Goal: Information Seeking & Learning: Find specific fact

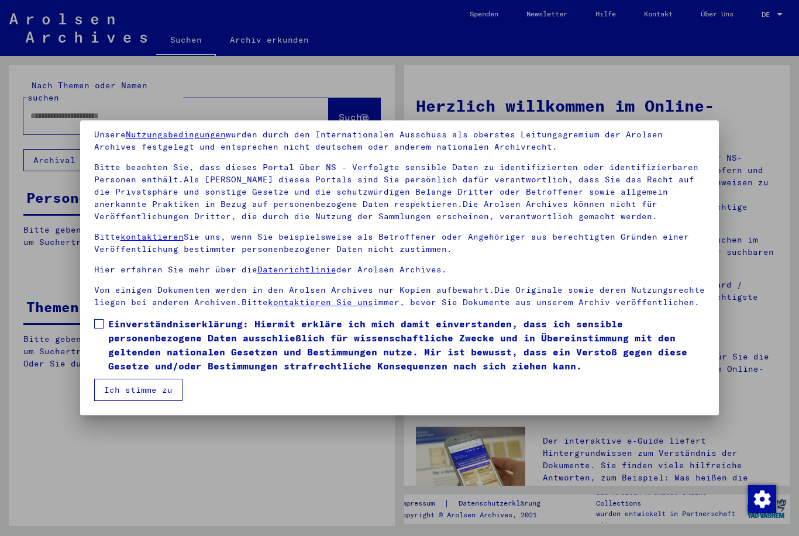
scroll to position [44, 0]
click at [105, 326] on label "Einverständniserklärung: Hiermit erkläre ich mich damit einverstanden, dass ich…" at bounding box center [399, 345] width 611 height 56
click at [115, 392] on button "Ich stimme zu" at bounding box center [138, 390] width 88 height 22
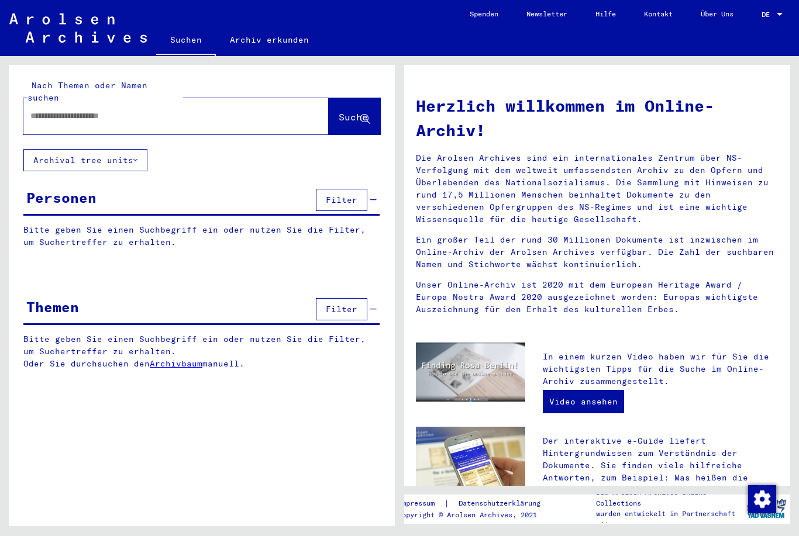
click at [51, 110] on input "text" at bounding box center [161, 116] width 263 height 12
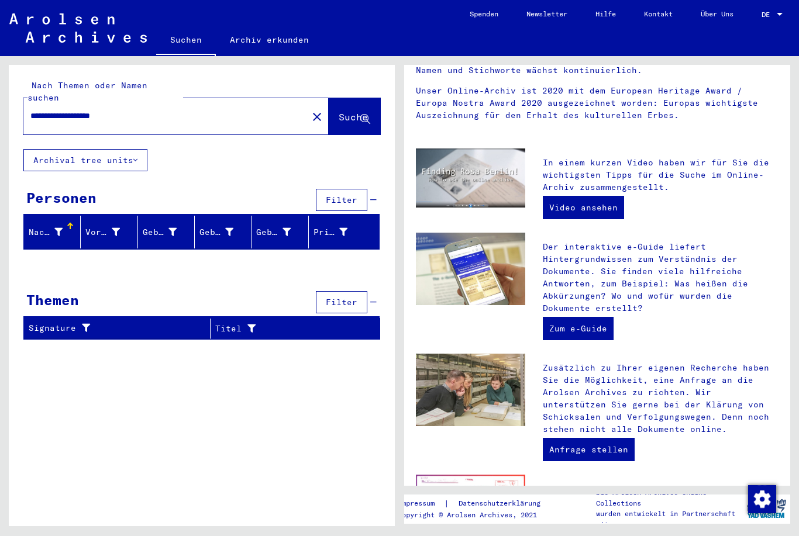
click at [232, 133] on div "**********" at bounding box center [202, 207] width 386 height 284
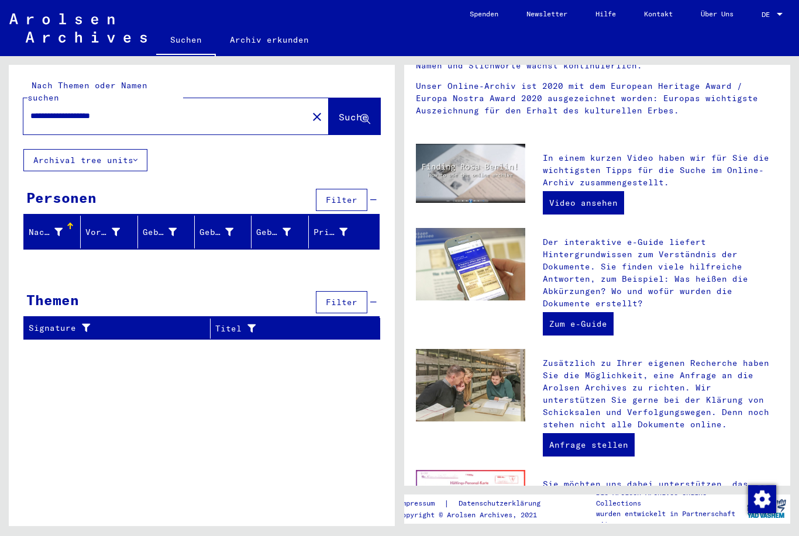
click at [46, 187] on div "Personen" at bounding box center [61, 197] width 70 height 21
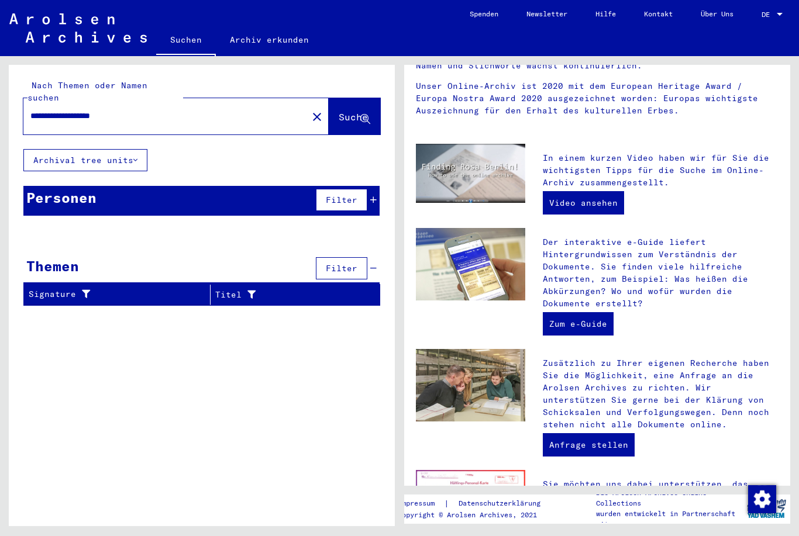
click at [67, 186] on div "Personen Filter" at bounding box center [201, 201] width 356 height 30
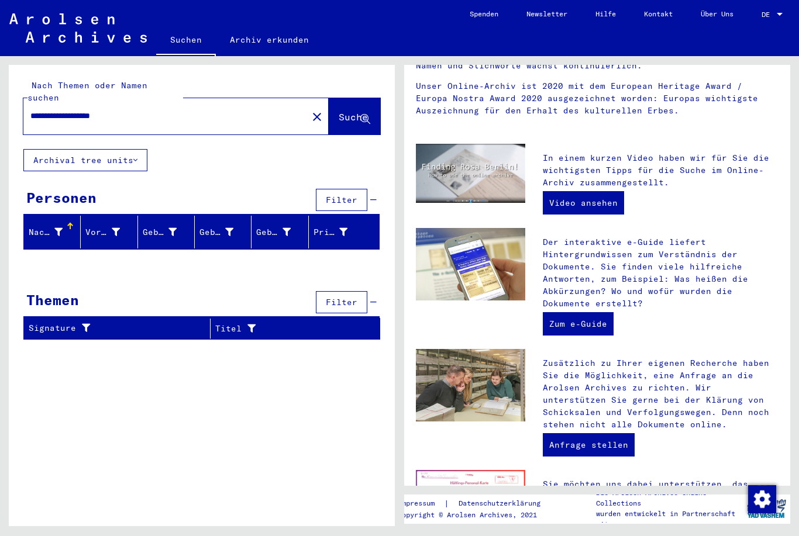
click at [342, 111] on span "Suche" at bounding box center [353, 117] width 29 height 12
click at [339, 113] on button "Suche" at bounding box center [354, 116] width 51 height 36
click at [341, 111] on span "Suche" at bounding box center [353, 117] width 29 height 12
click at [215, 110] on input "**********" at bounding box center [161, 116] width 263 height 12
click at [339, 111] on span "Suche" at bounding box center [353, 117] width 29 height 12
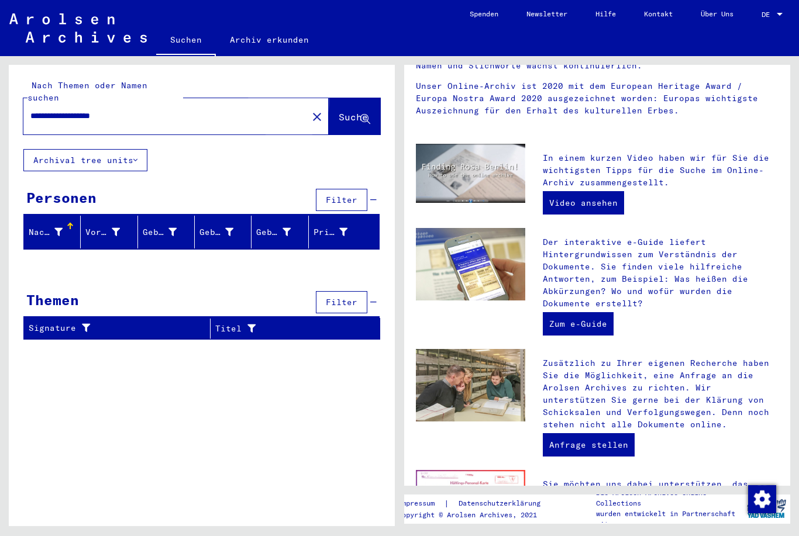
click at [345, 117] on button "Suche" at bounding box center [354, 116] width 51 height 36
click at [347, 115] on button "Suche" at bounding box center [354, 116] width 51 height 36
click at [226, 110] on input "**********" at bounding box center [161, 116] width 263 height 12
click at [95, 110] on input "**********" at bounding box center [161, 116] width 263 height 12
click at [89, 110] on input "**********" at bounding box center [161, 116] width 263 height 12
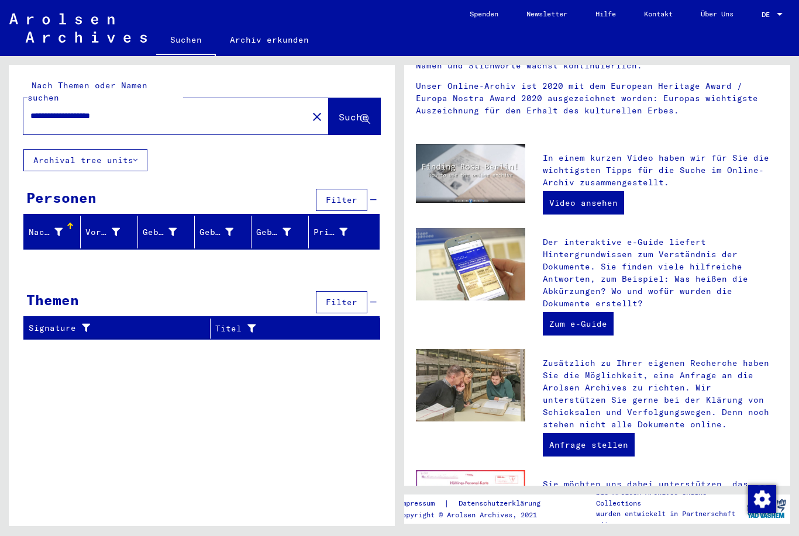
click at [90, 119] on div "**********" at bounding box center [175, 116] width 305 height 36
click at [88, 110] on input "**********" at bounding box center [161, 116] width 263 height 12
type input "**********"
click at [344, 121] on button "Suche" at bounding box center [354, 116] width 51 height 36
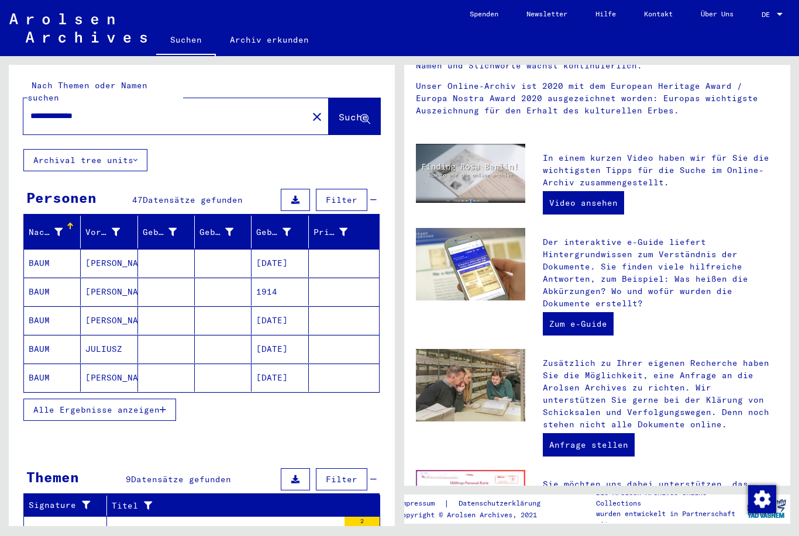
click at [57, 405] on span "Alle Ergebnisse anzeigen" at bounding box center [96, 410] width 126 height 11
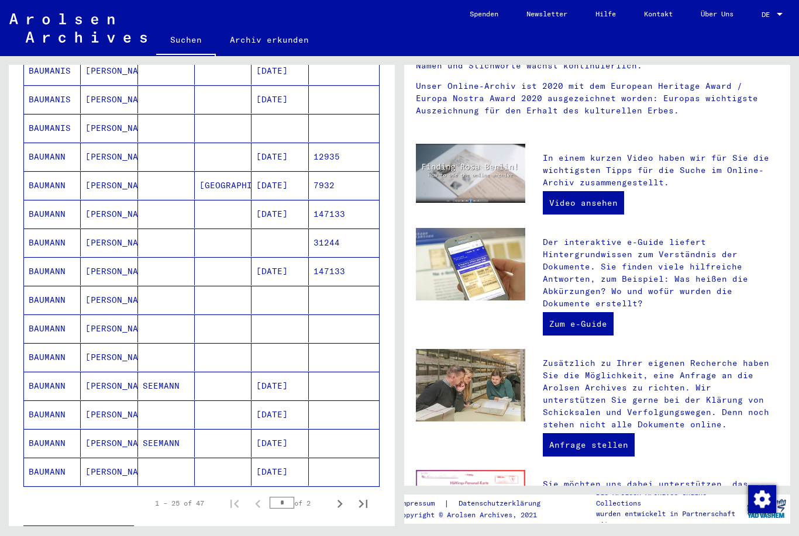
scroll to position [481, 0]
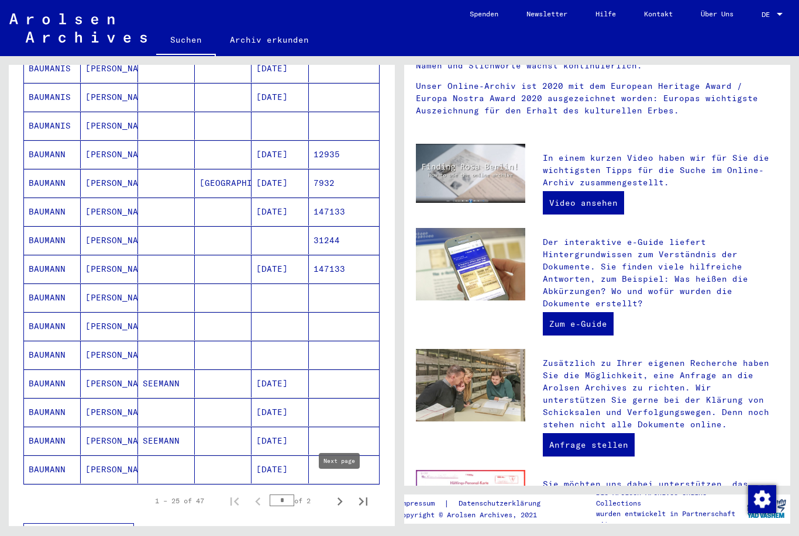
click at [332, 499] on button "Next page" at bounding box center [339, 501] width 23 height 23
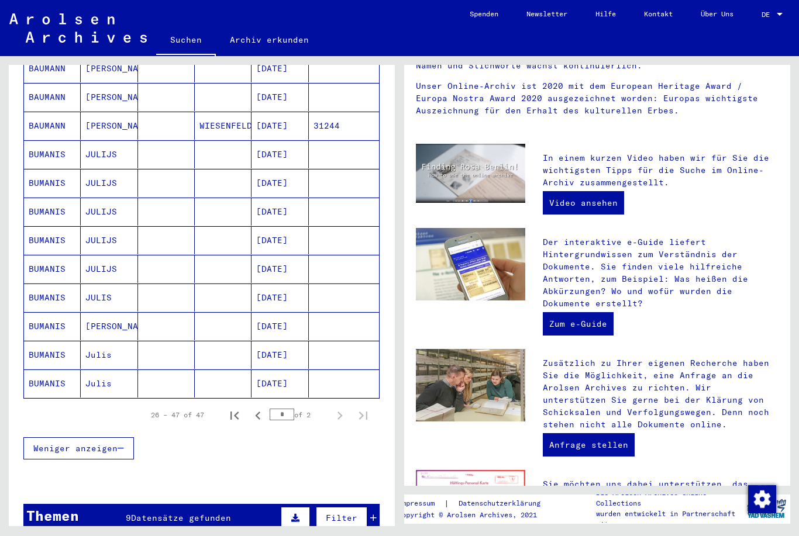
click at [337, 504] on div "Filter" at bounding box center [327, 518] width 99 height 28
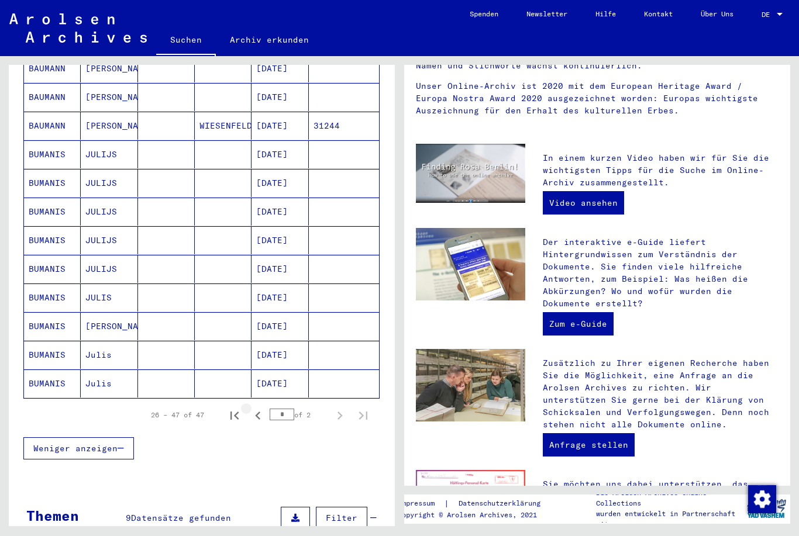
click at [255, 408] on icon "Previous page" at bounding box center [258, 416] width 16 height 16
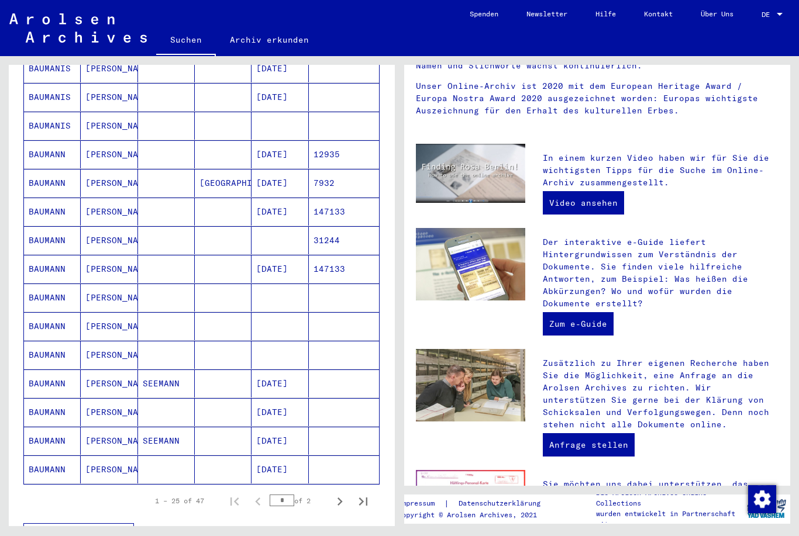
click at [339, 498] on icon "Next page" at bounding box center [339, 502] width 5 height 8
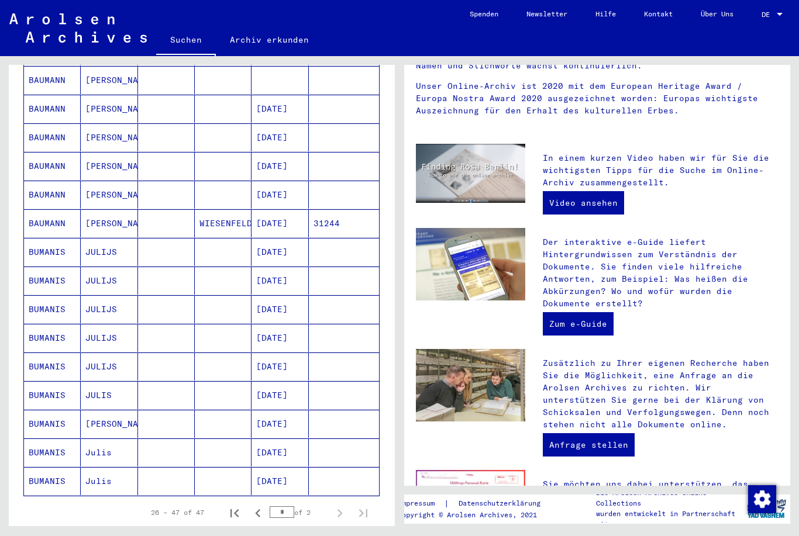
scroll to position [418, 0]
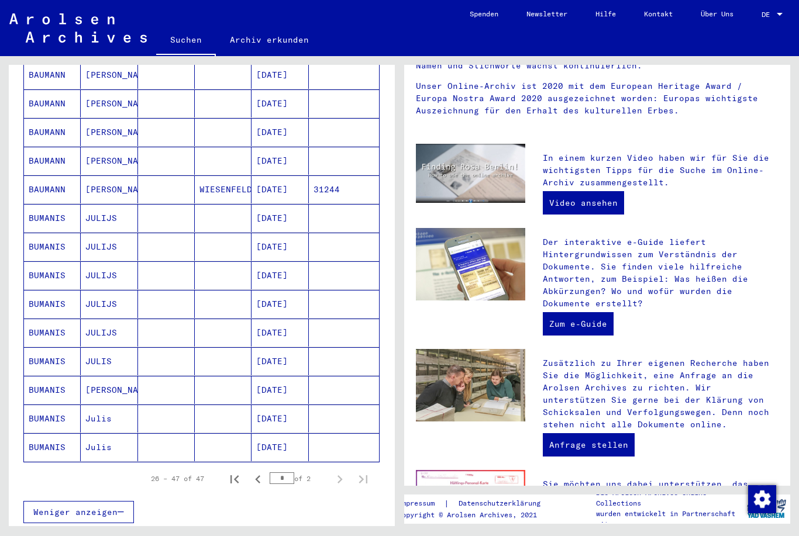
click at [257, 471] on icon "Previous page" at bounding box center [258, 479] width 16 height 16
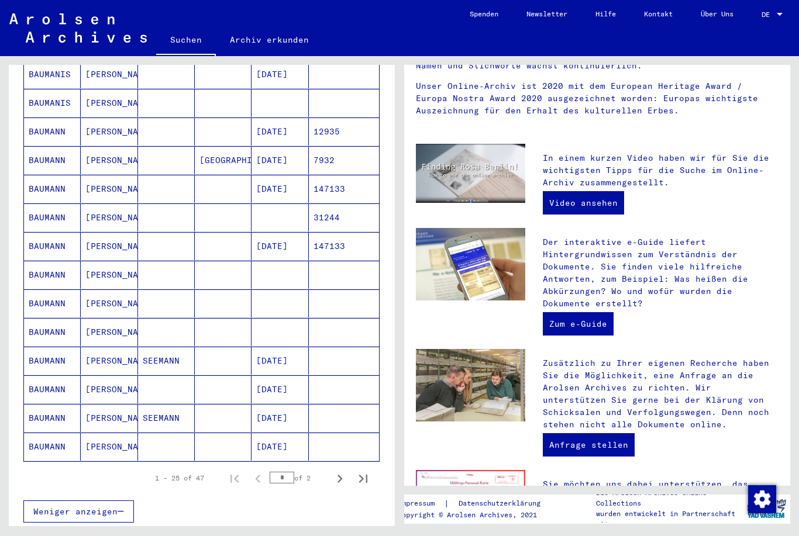
scroll to position [505, 0]
click at [50, 263] on mat-cell "BAUMANN" at bounding box center [52, 274] width 57 height 28
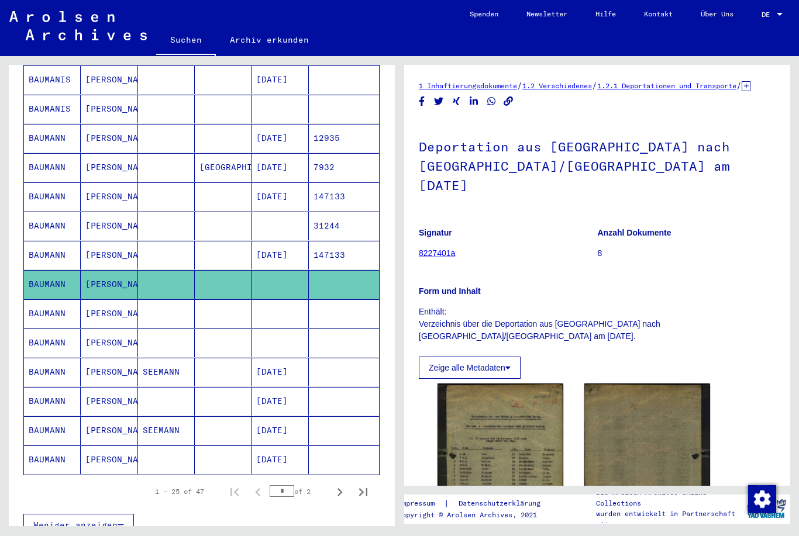
click at [49, 301] on mat-cell "BAUMANN" at bounding box center [52, 313] width 57 height 29
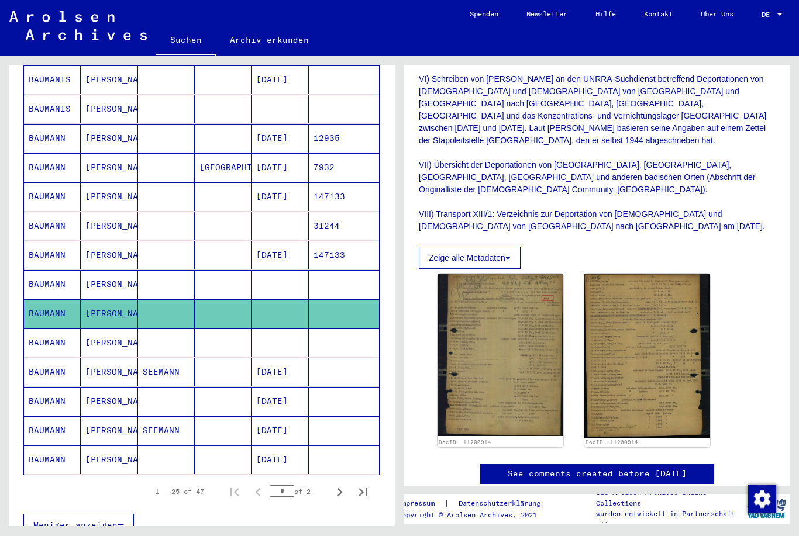
scroll to position [619, 0]
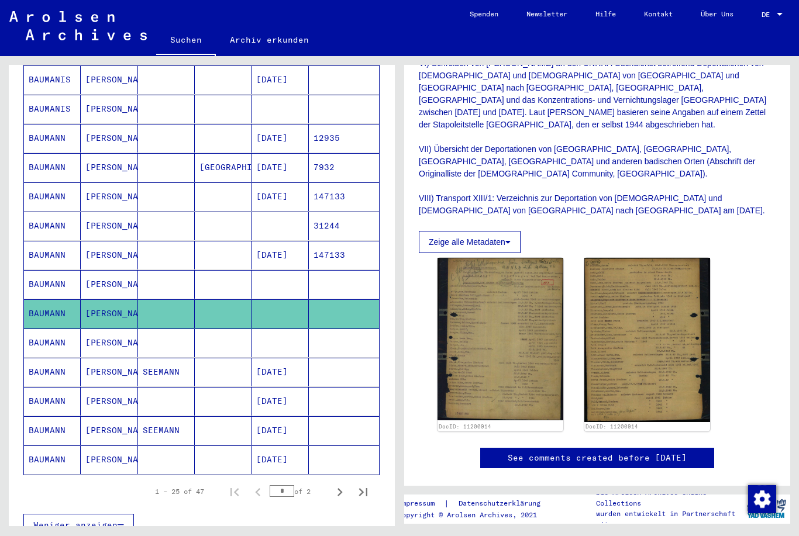
click at [519, 310] on img at bounding box center [501, 339] width 126 height 163
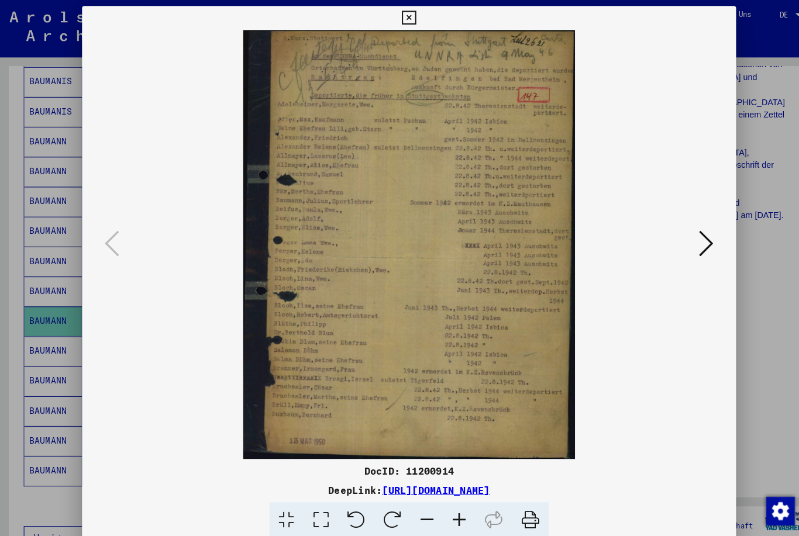
click at [406, 22] on icon at bounding box center [398, 18] width 13 height 14
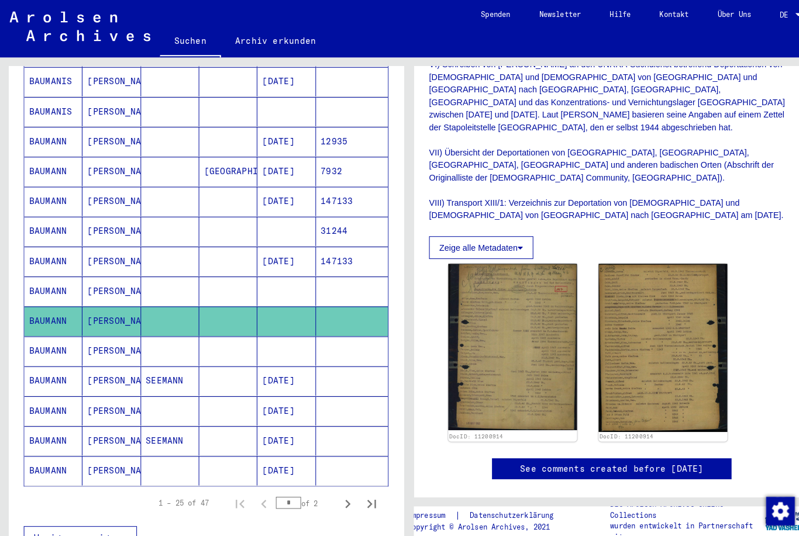
click at [58, 329] on mat-cell "BAUMANN" at bounding box center [52, 343] width 57 height 29
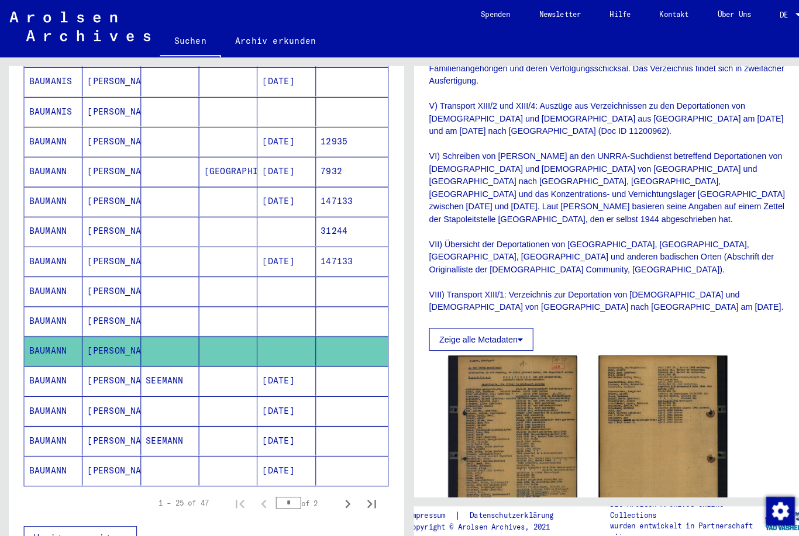
scroll to position [558, 0]
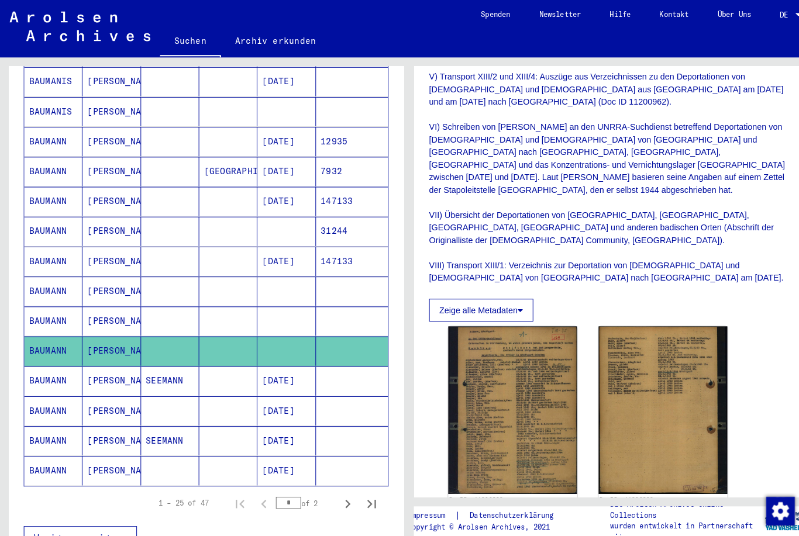
click at [540, 343] on img at bounding box center [501, 401] width 126 height 164
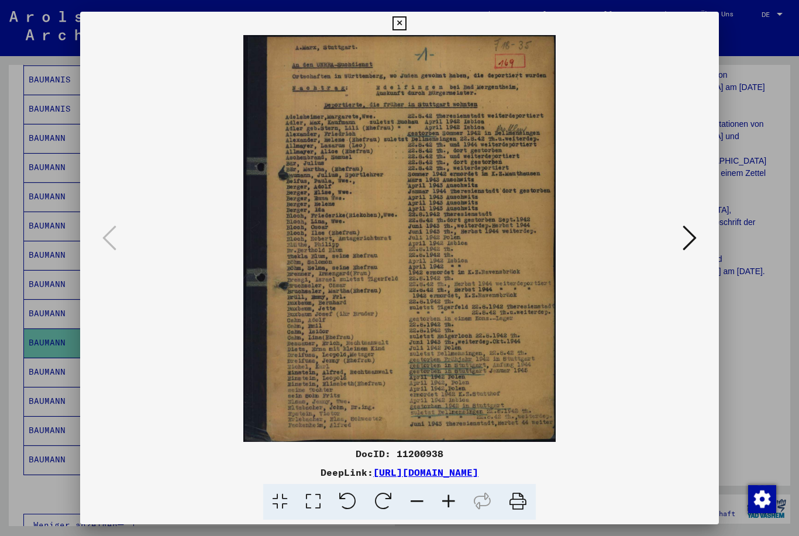
click at [406, 22] on icon at bounding box center [398, 23] width 13 height 14
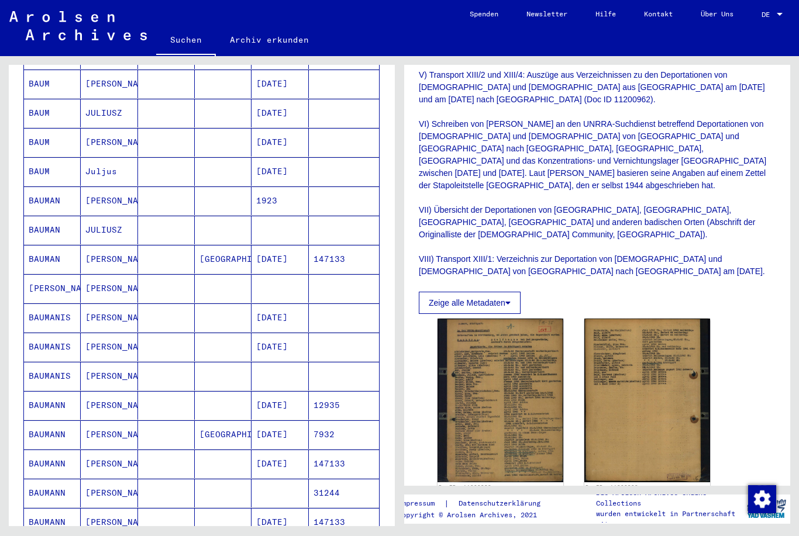
scroll to position [236, 0]
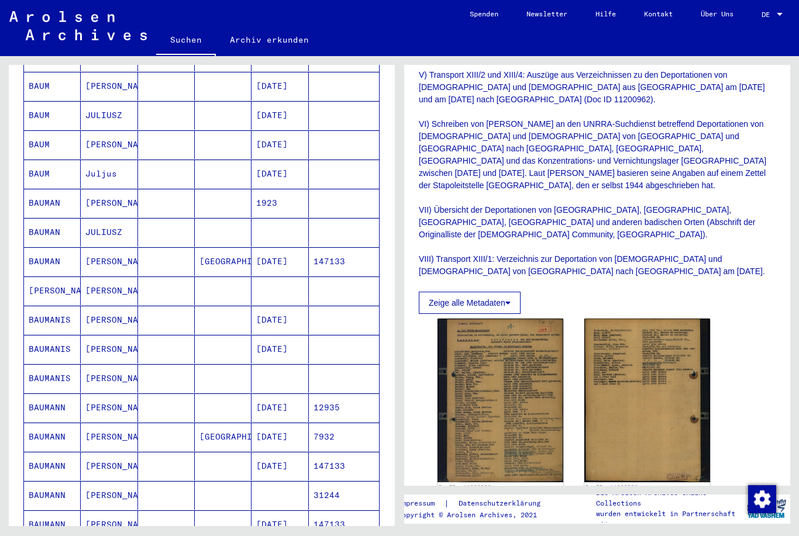
click at [61, 277] on mat-cell "[PERSON_NAME]" at bounding box center [52, 291] width 57 height 29
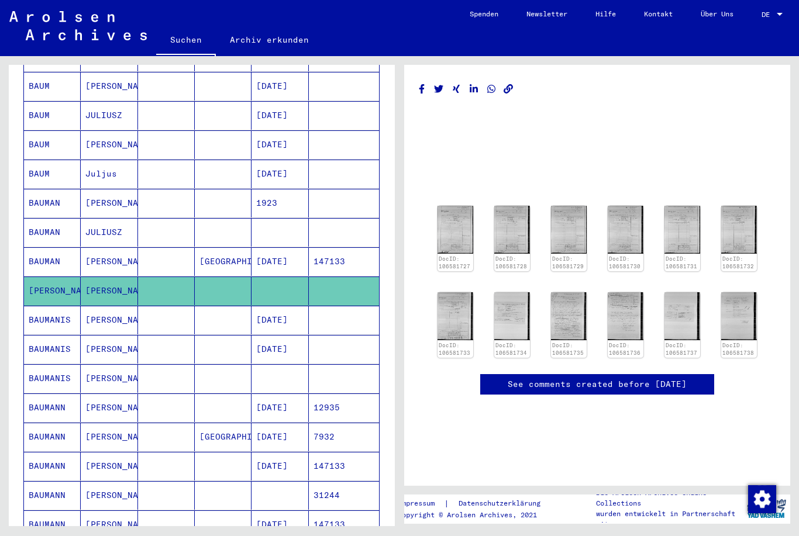
click at [456, 233] on img at bounding box center [456, 230] width 36 height 48
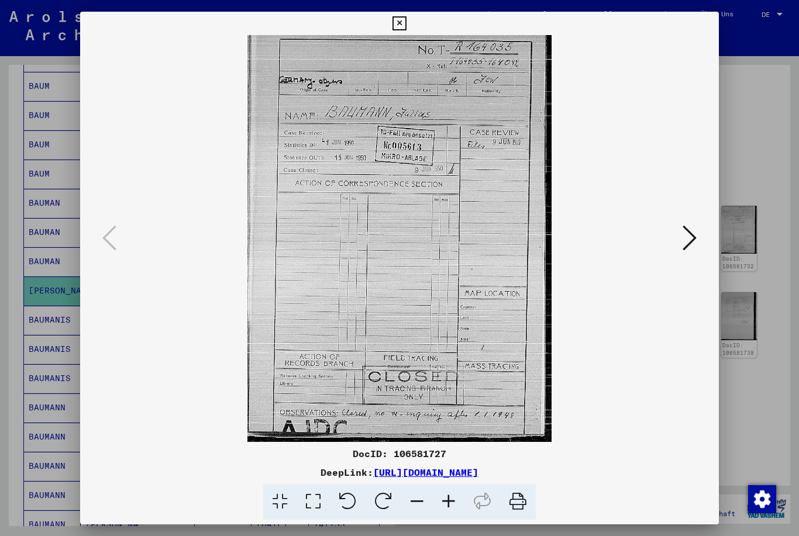
click at [681, 236] on button at bounding box center [689, 238] width 21 height 33
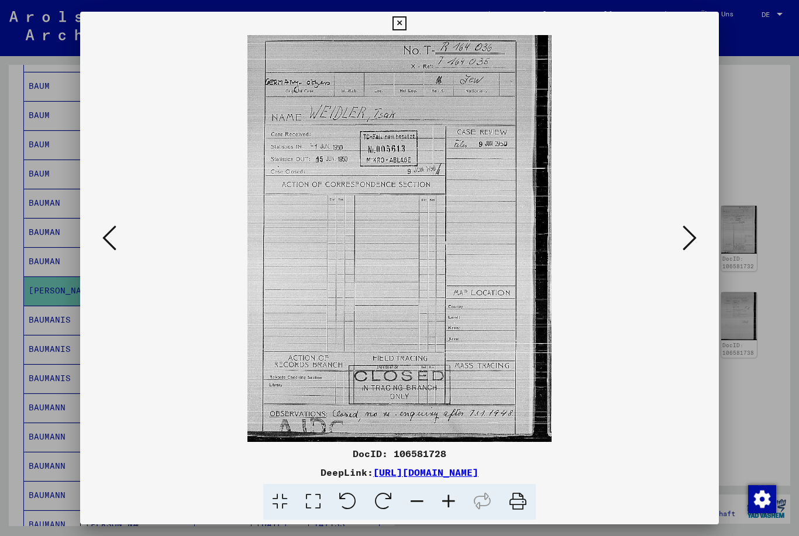
click at [679, 238] on img at bounding box center [400, 238] width 560 height 407
click at [678, 242] on img at bounding box center [400, 238] width 560 height 407
click at [677, 239] on img at bounding box center [400, 238] width 560 height 407
click at [682, 236] on button at bounding box center [689, 238] width 21 height 33
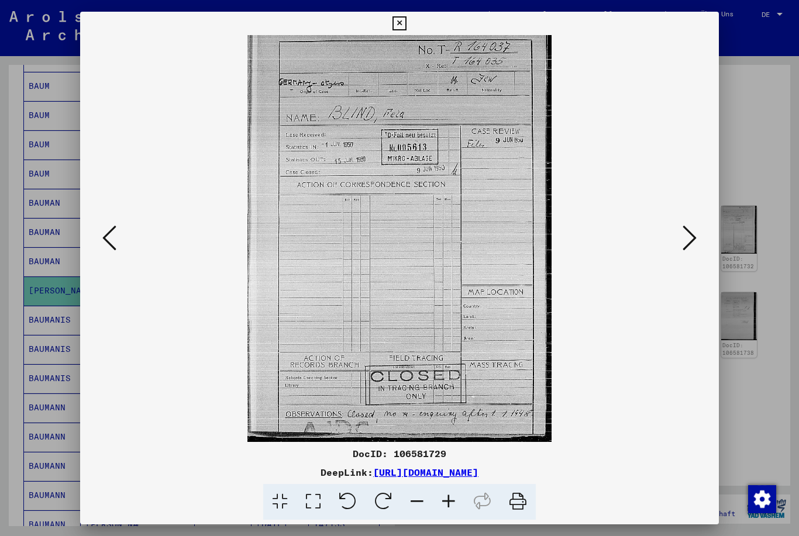
click at [681, 239] on button at bounding box center [689, 238] width 21 height 33
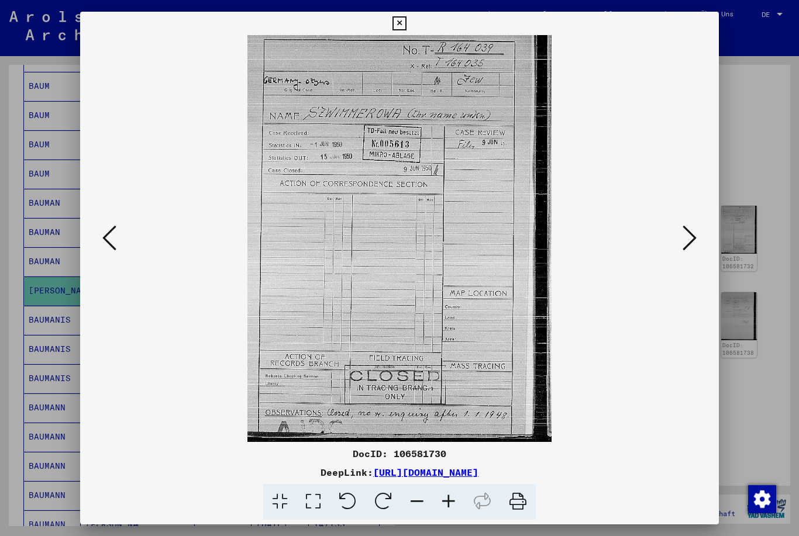
click at [679, 239] on img at bounding box center [400, 238] width 560 height 407
click at [679, 243] on img at bounding box center [400, 238] width 560 height 407
click at [680, 240] on button at bounding box center [689, 238] width 21 height 33
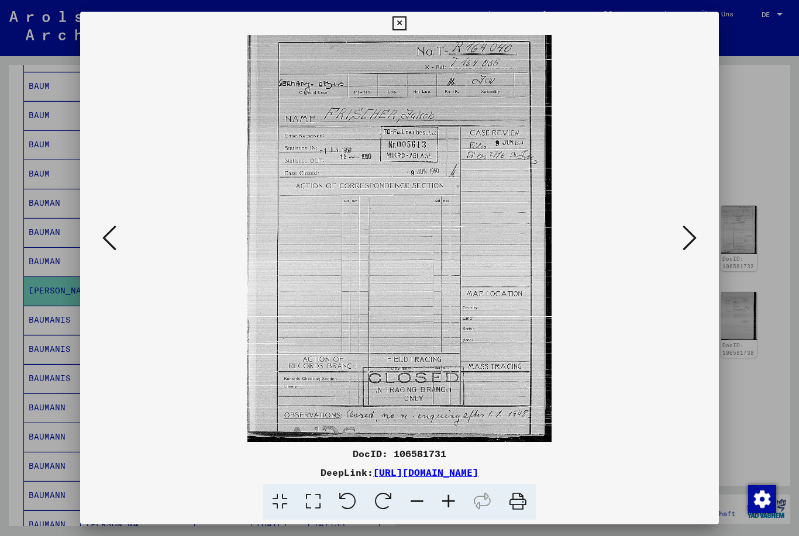
click at [674, 239] on img at bounding box center [400, 238] width 560 height 407
click at [676, 242] on img at bounding box center [400, 238] width 560 height 407
click at [680, 242] on button at bounding box center [689, 238] width 21 height 33
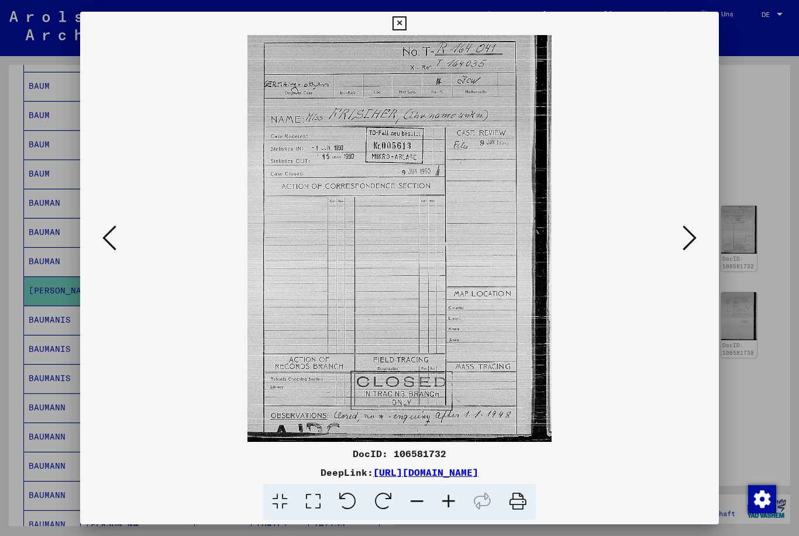
click at [680, 238] on button at bounding box center [689, 238] width 21 height 33
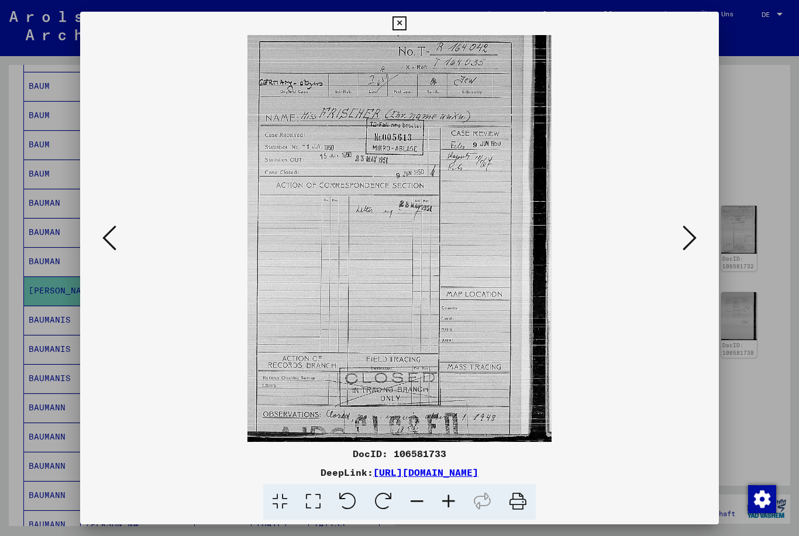
click at [120, 249] on img at bounding box center [400, 238] width 560 height 407
click at [115, 242] on icon at bounding box center [109, 238] width 14 height 28
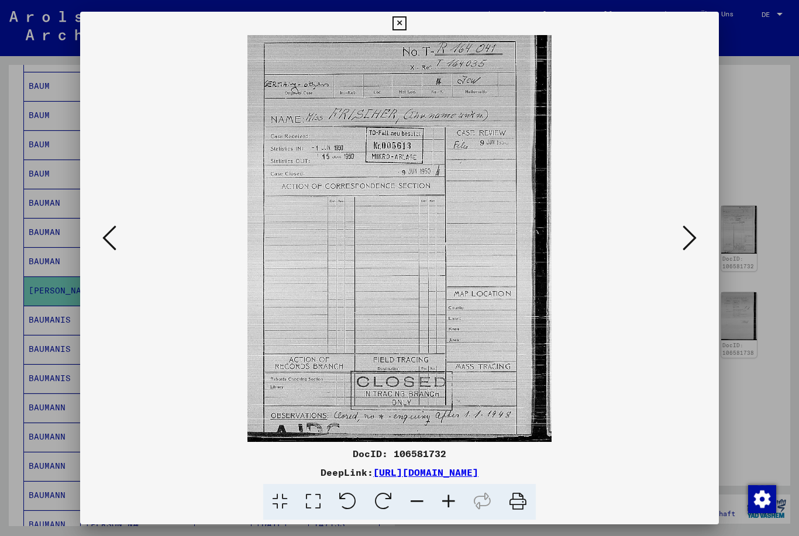
click at [745, 191] on div at bounding box center [399, 268] width 799 height 536
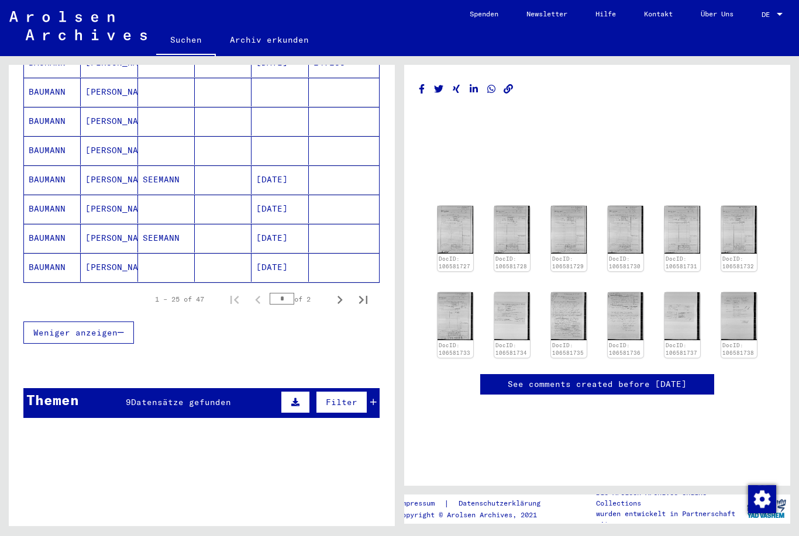
scroll to position [695, 0]
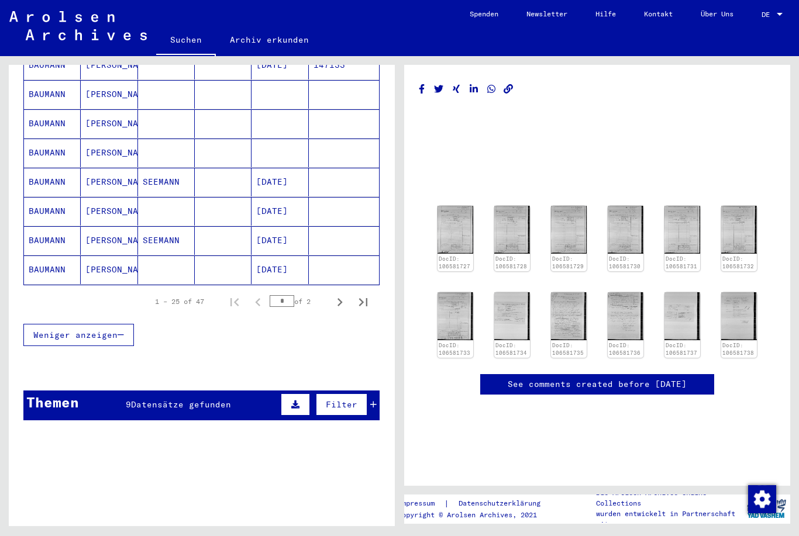
click at [332, 296] on icon "Next page" at bounding box center [340, 302] width 16 height 16
type input "*"
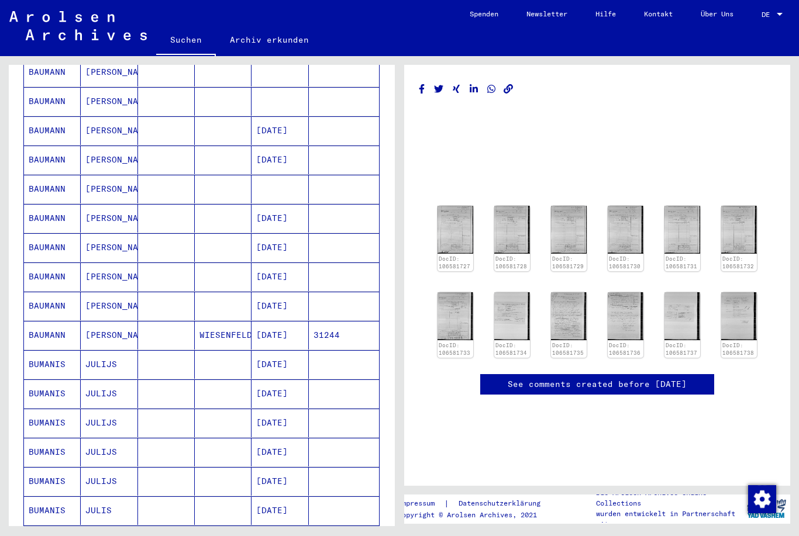
scroll to position [280, 0]
click at [42, 175] on mat-cell "BAUMANN" at bounding box center [52, 188] width 57 height 29
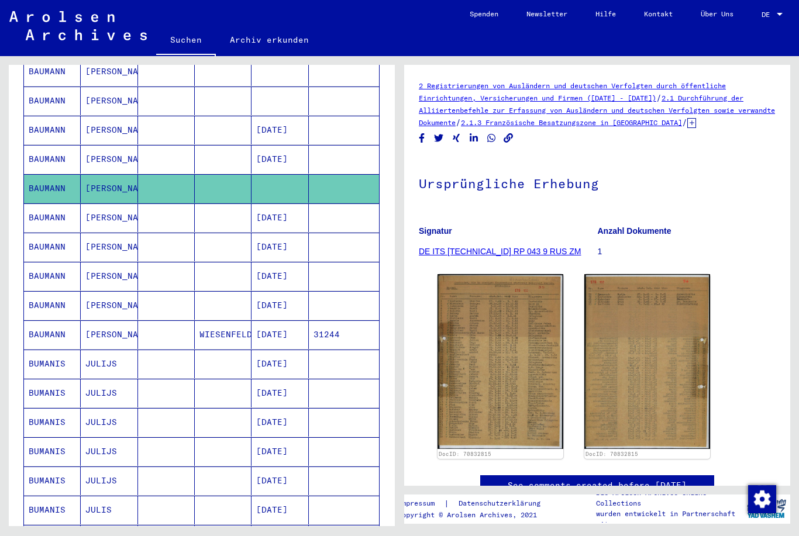
click at [549, 323] on img at bounding box center [501, 361] width 126 height 175
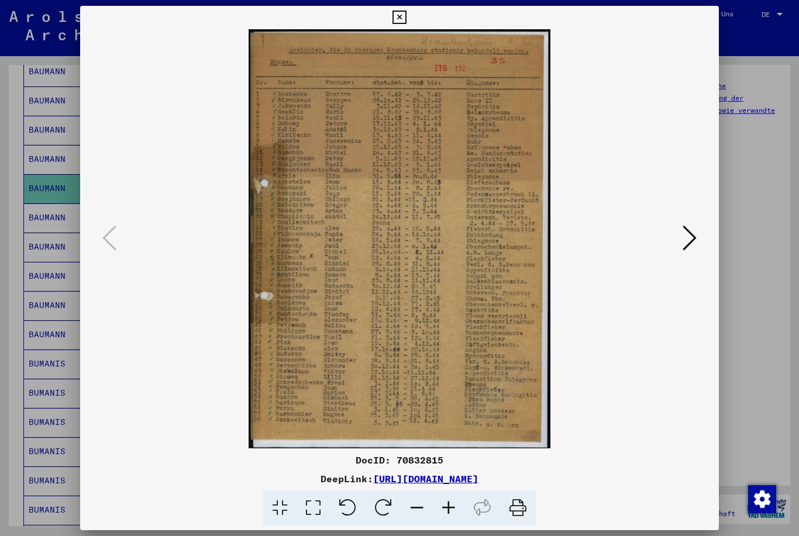
click at [409, 18] on button at bounding box center [399, 17] width 20 height 23
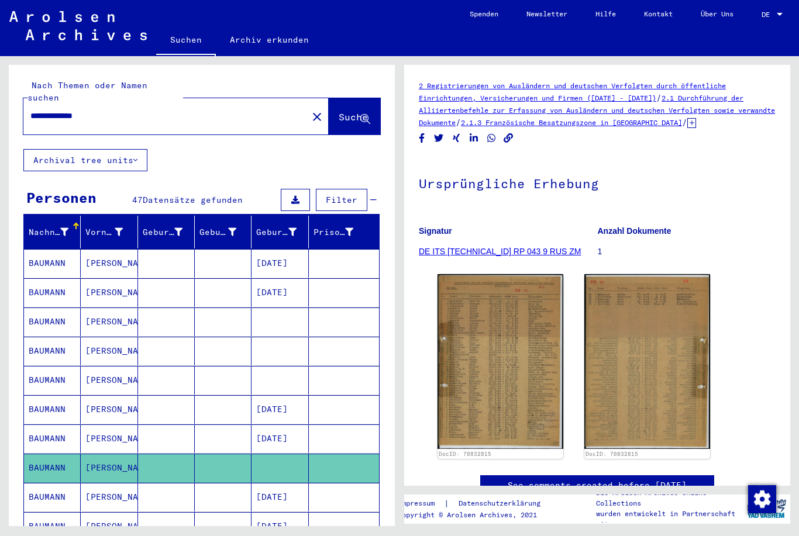
click at [70, 110] on input "**********" at bounding box center [165, 116] width 270 height 12
click at [359, 98] on button "Suche" at bounding box center [354, 116] width 51 height 36
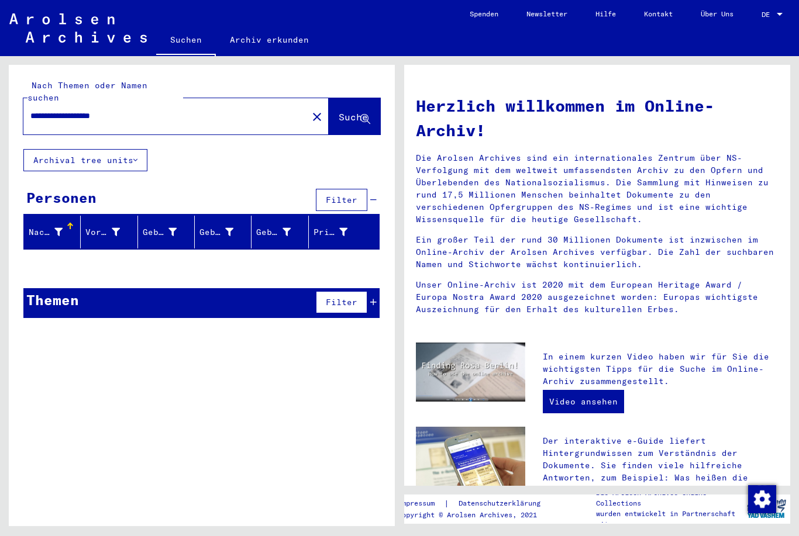
click at [52, 110] on input "**********" at bounding box center [161, 116] width 263 height 12
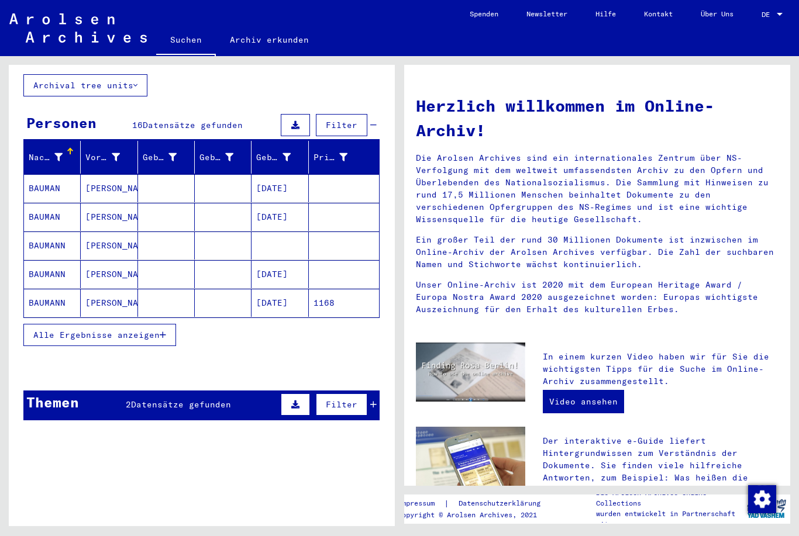
scroll to position [74, 0]
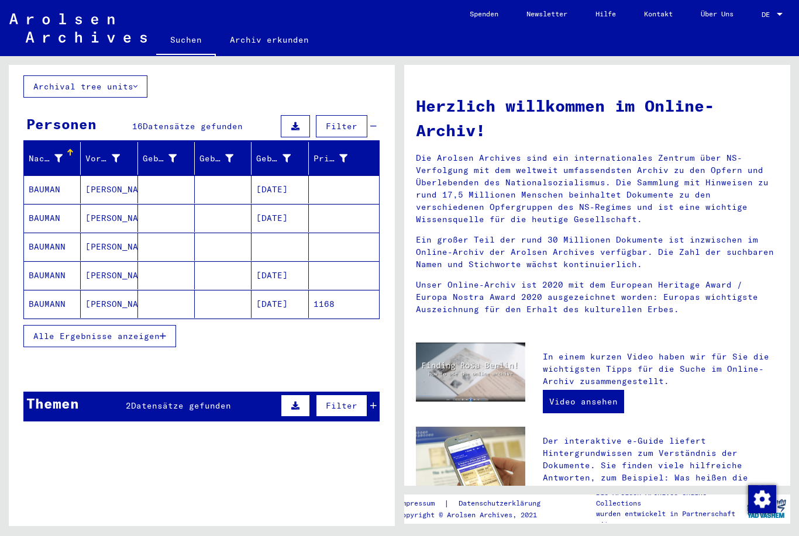
click at [344, 212] on mat-cell at bounding box center [344, 218] width 70 height 28
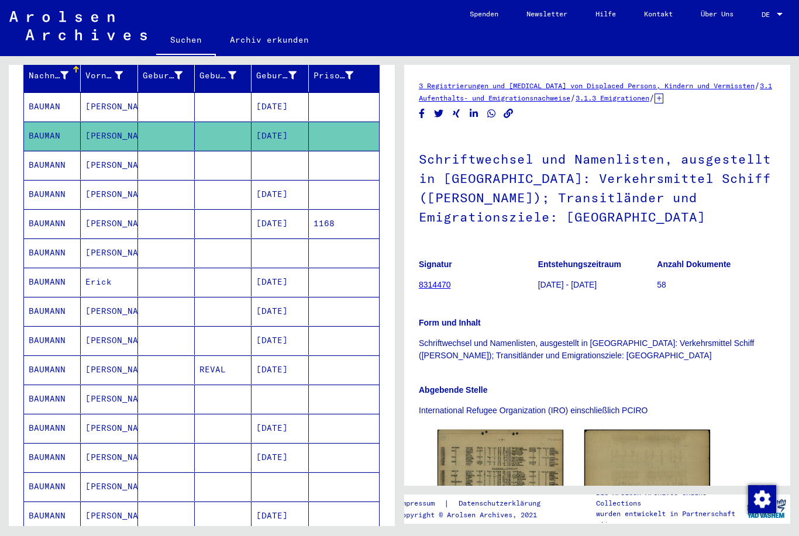
scroll to position [159, 0]
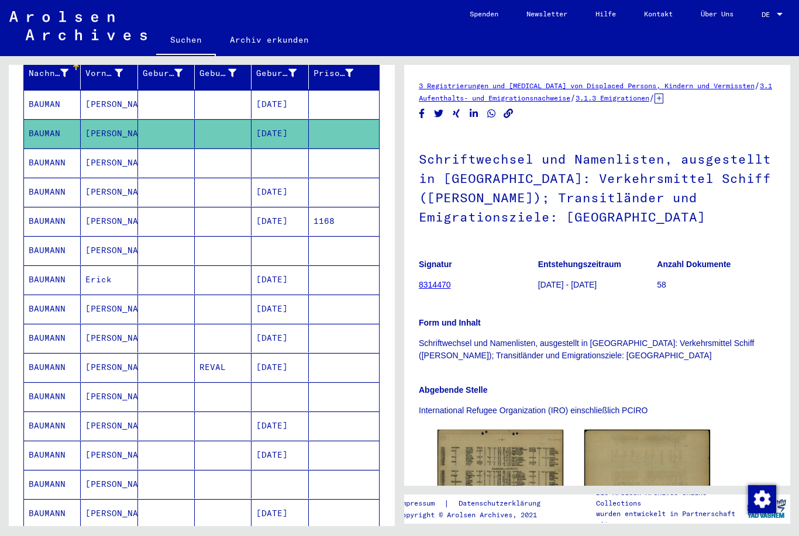
click at [60, 266] on mat-cell "BAUMANN" at bounding box center [52, 280] width 57 height 29
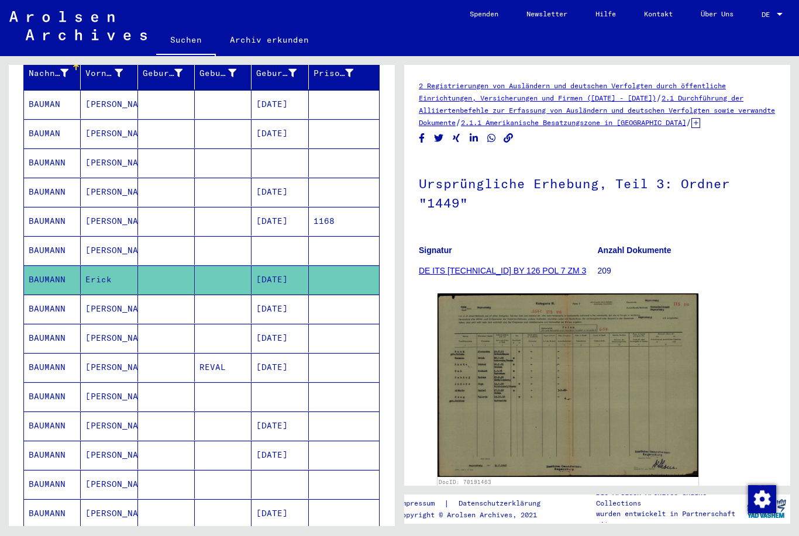
click at [88, 239] on mat-cell "[PERSON_NAME]" at bounding box center [109, 250] width 57 height 29
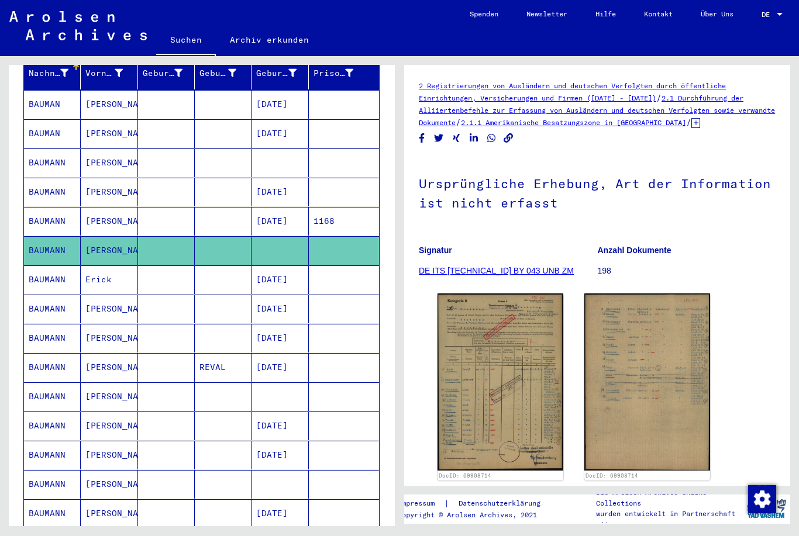
click at [490, 374] on img at bounding box center [501, 382] width 126 height 177
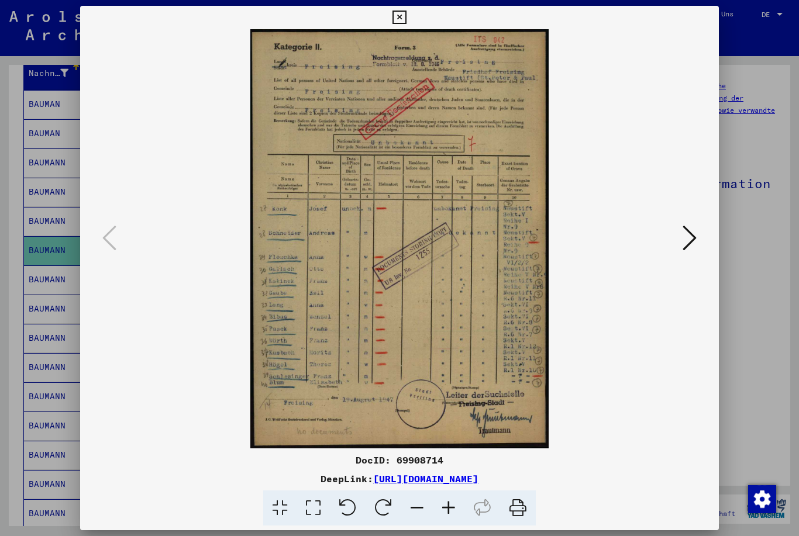
click at [584, 216] on img at bounding box center [400, 238] width 560 height 419
click at [406, 14] on icon at bounding box center [398, 18] width 13 height 14
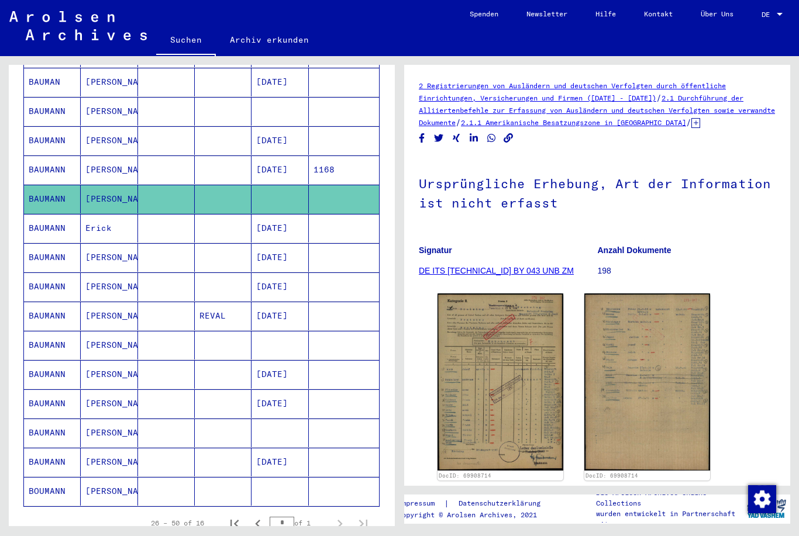
scroll to position [211, 0]
click at [46, 330] on mat-cell "BAUMANN" at bounding box center [52, 344] width 57 height 29
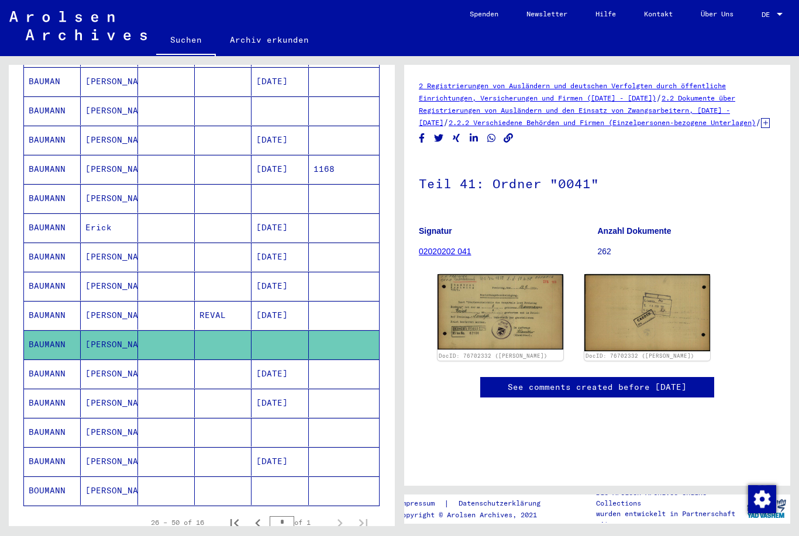
click at [543, 314] on img at bounding box center [501, 311] width 126 height 75
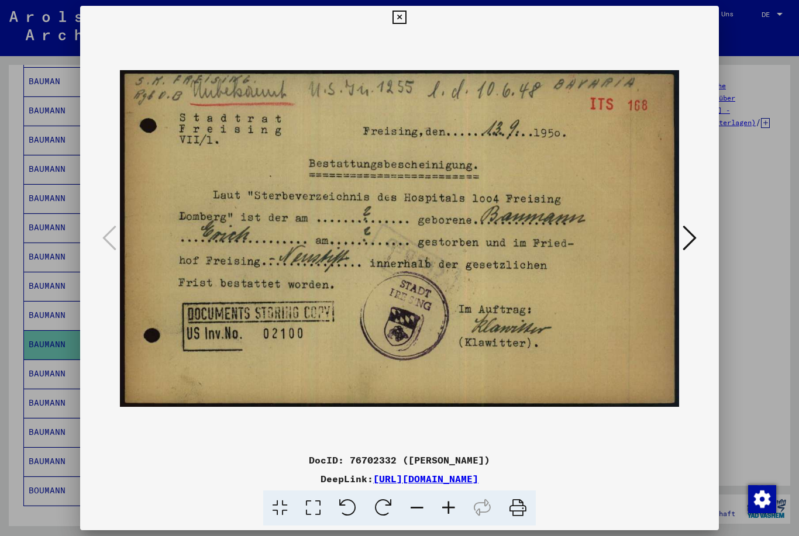
click at [694, 226] on icon at bounding box center [690, 238] width 14 height 28
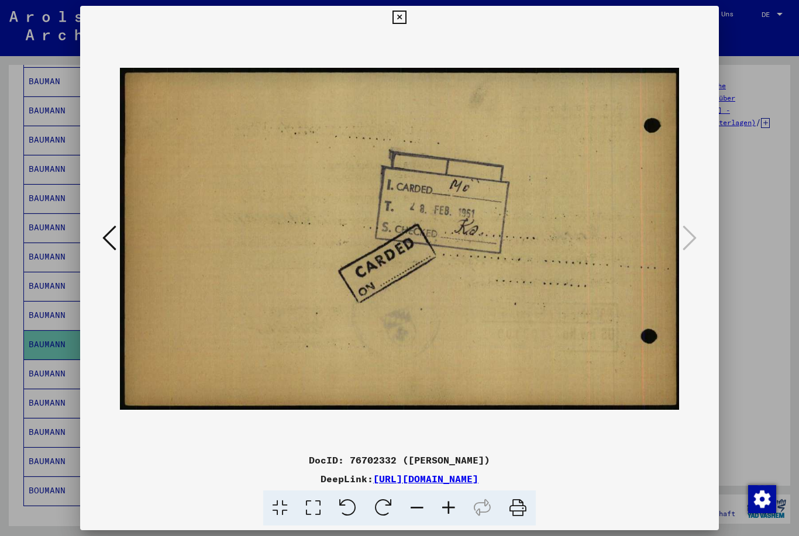
click at [102, 236] on icon at bounding box center [109, 238] width 14 height 28
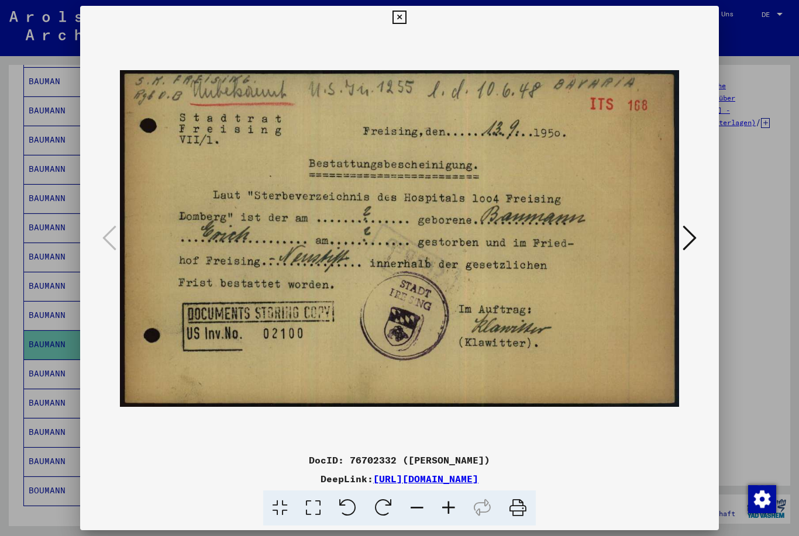
click at [409, 26] on button at bounding box center [399, 17] width 20 height 23
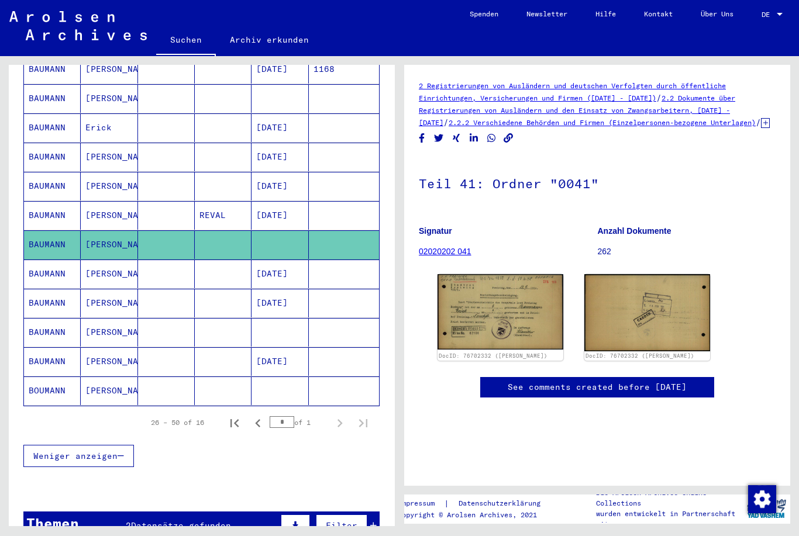
scroll to position [312, 0]
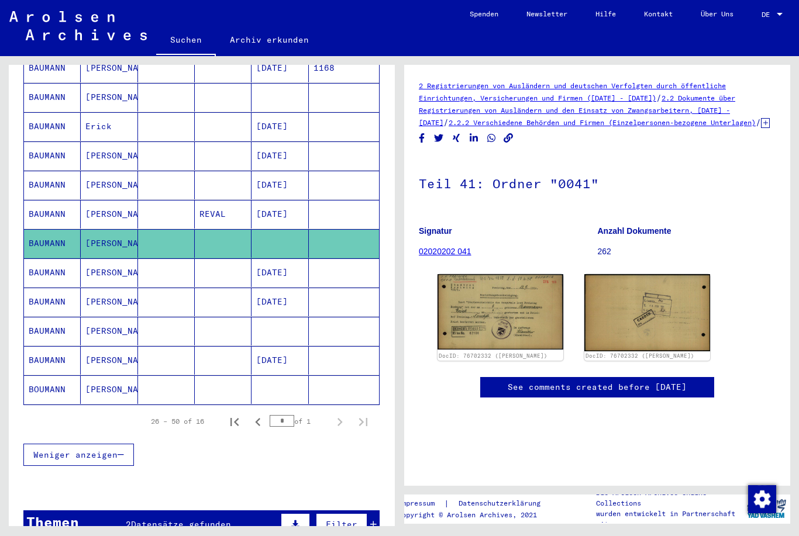
click at [55, 317] on mat-cell "BAUMANN" at bounding box center [52, 331] width 57 height 29
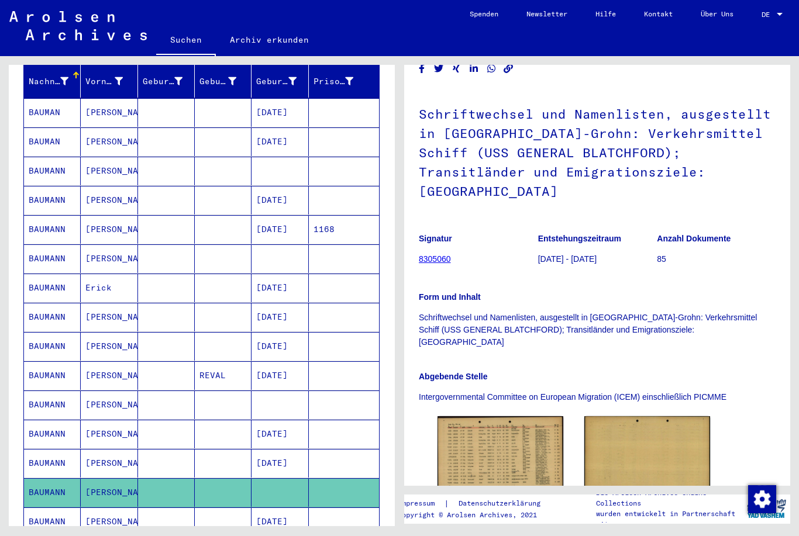
scroll to position [149, 0]
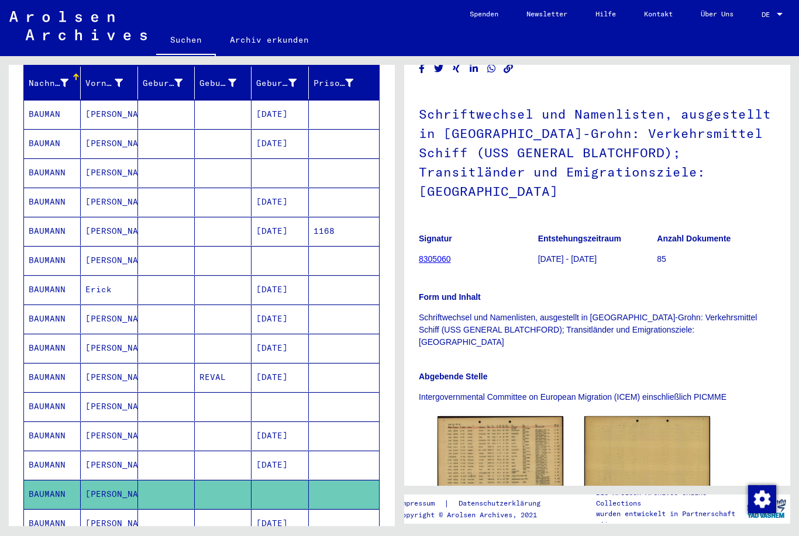
click at [95, 261] on mat-cell "[PERSON_NAME]" at bounding box center [109, 260] width 57 height 29
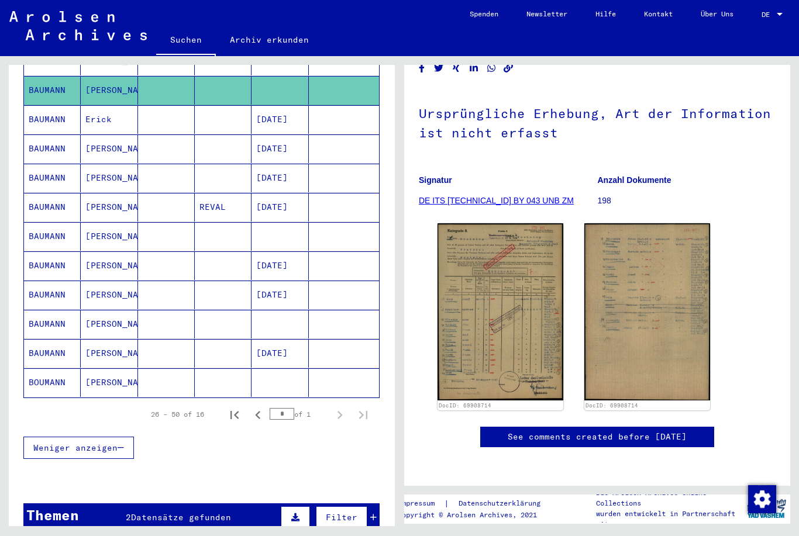
scroll to position [100, 0]
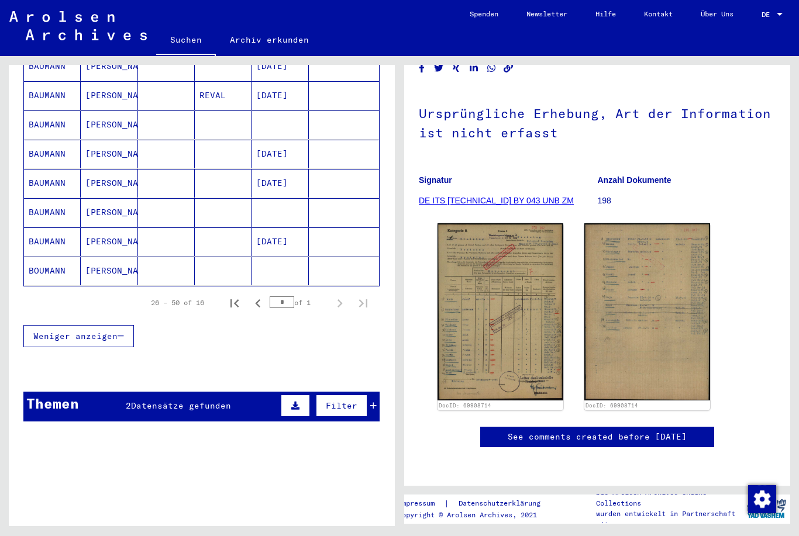
click at [201, 401] on span "Datensätze gefunden" at bounding box center [181, 406] width 100 height 11
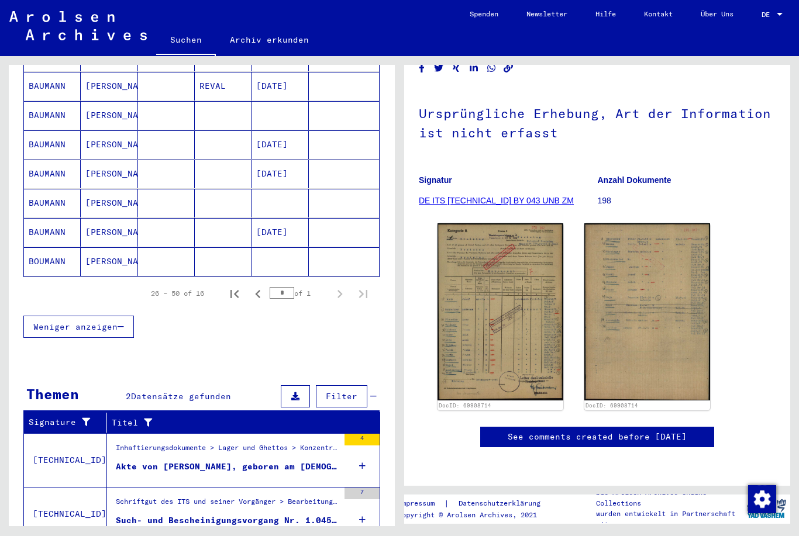
scroll to position [7, 0]
click at [248, 443] on div "Inhaftierungsdokumente > Lager und Ghettos > Konzentrationslager [GEOGRAPHIC_DA…" at bounding box center [227, 451] width 223 height 16
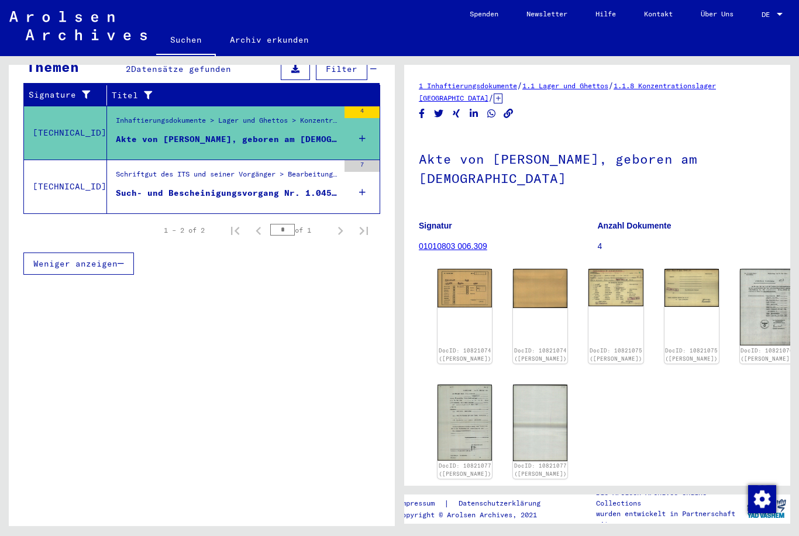
click at [266, 187] on div "Such- und Bescheinigungsvorgang Nr. 1.045.602 für [PERSON_NAME] geboren [DEMOGR…" at bounding box center [227, 193] width 223 height 12
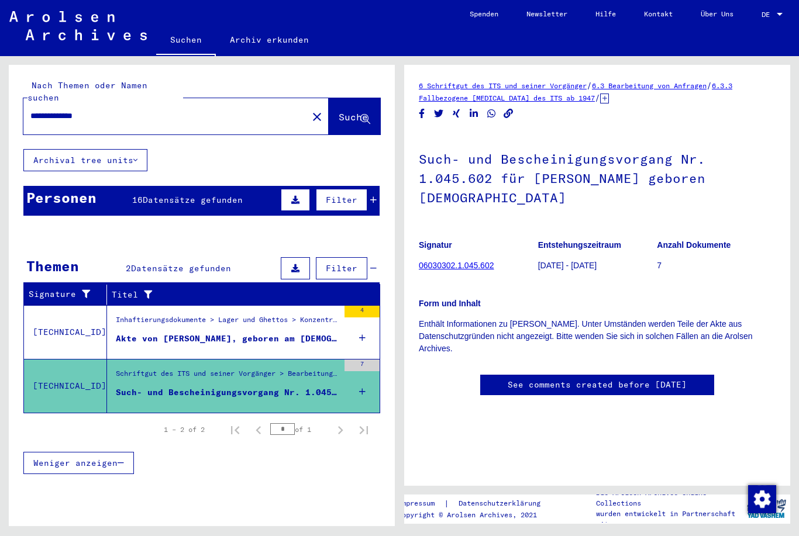
click at [240, 195] on span "Datensätze gefunden" at bounding box center [193, 200] width 100 height 11
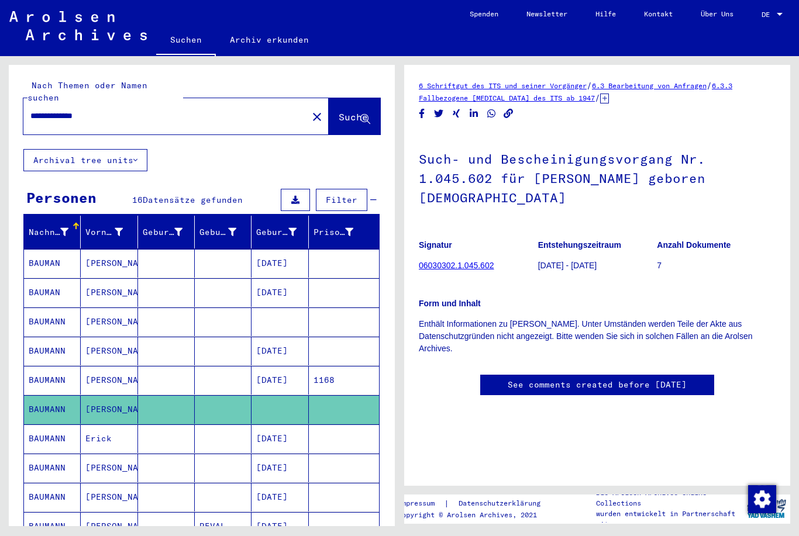
click at [237, 103] on div "**********" at bounding box center [161, 116] width 277 height 26
click at [230, 110] on input "**********" at bounding box center [165, 116] width 270 height 12
type input "**********"
click at [354, 112] on span "Suche" at bounding box center [355, 118] width 32 height 12
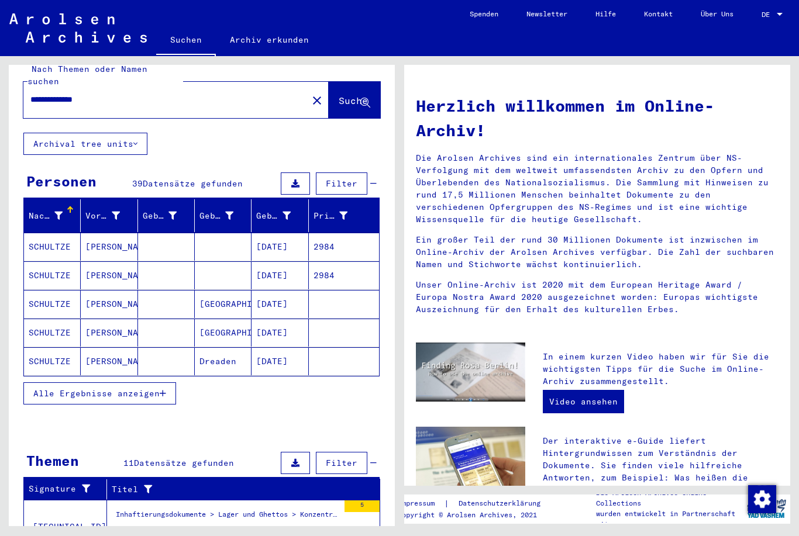
scroll to position [24, 0]
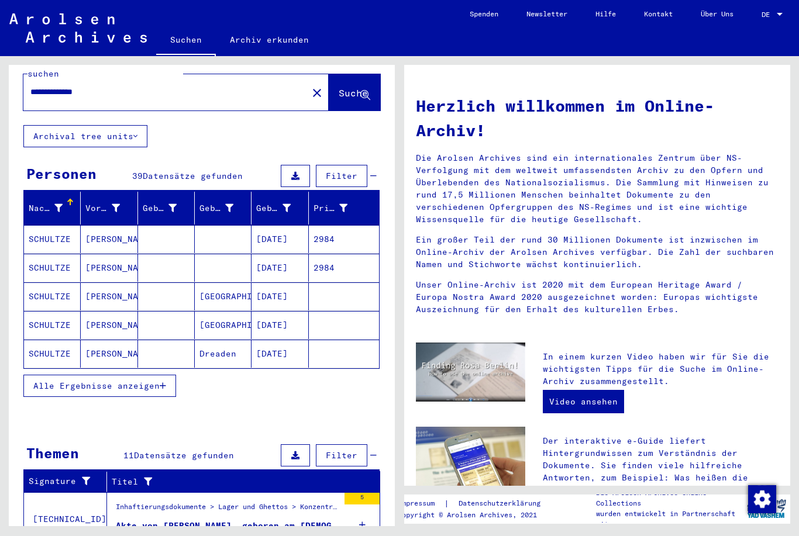
click at [56, 381] on span "Alle Ergebnisse anzeigen" at bounding box center [96, 386] width 126 height 11
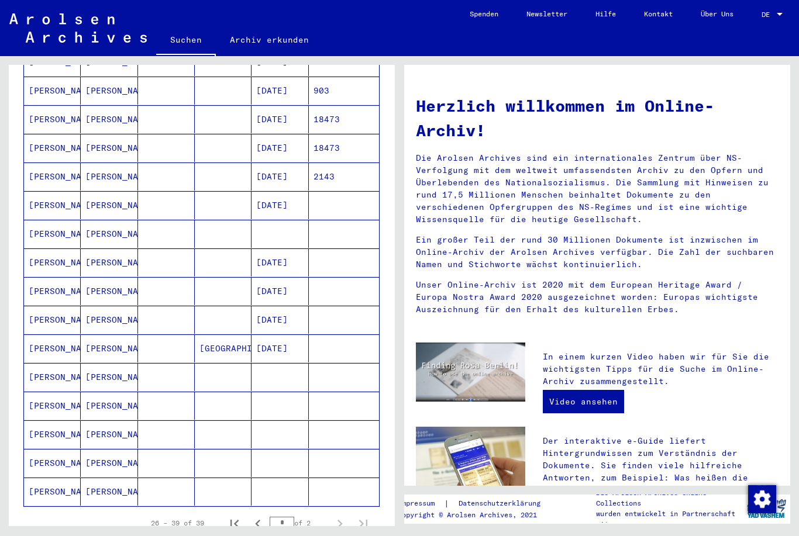
scroll to position [460, 0]
click at [47, 305] on mat-cell "[PERSON_NAME]" at bounding box center [52, 319] width 57 height 28
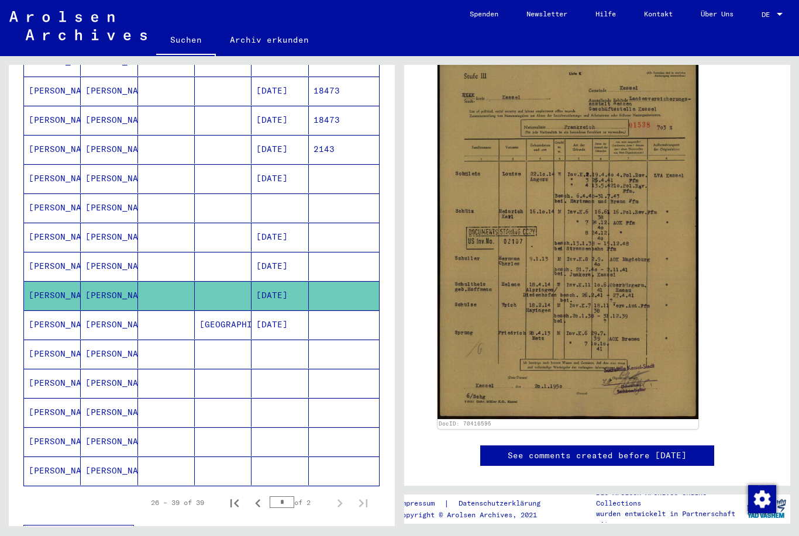
scroll to position [495, 0]
click at [59, 368] on mat-cell "[PERSON_NAME]" at bounding box center [52, 382] width 57 height 29
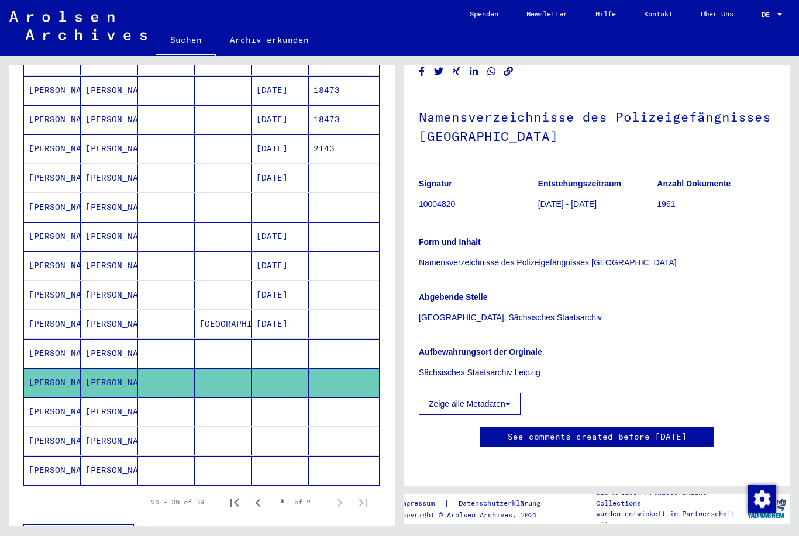
scroll to position [111, 0]
click at [41, 339] on mat-cell "[PERSON_NAME]" at bounding box center [52, 353] width 57 height 29
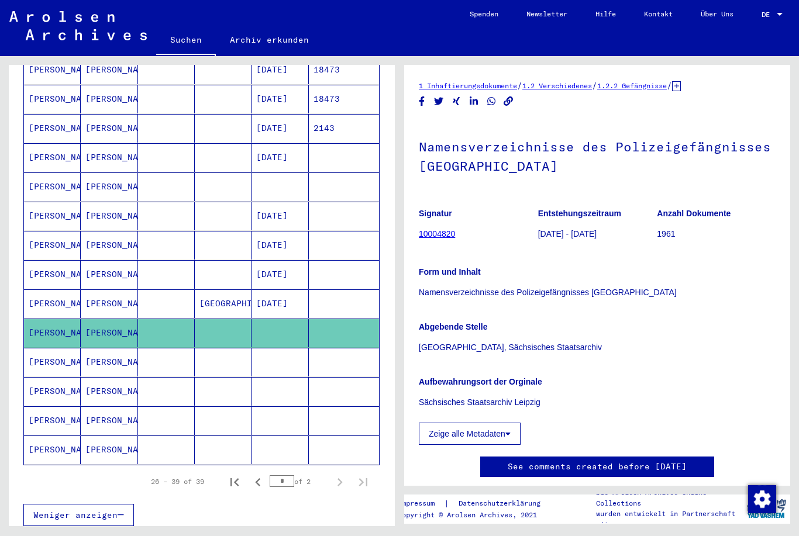
scroll to position [545, 0]
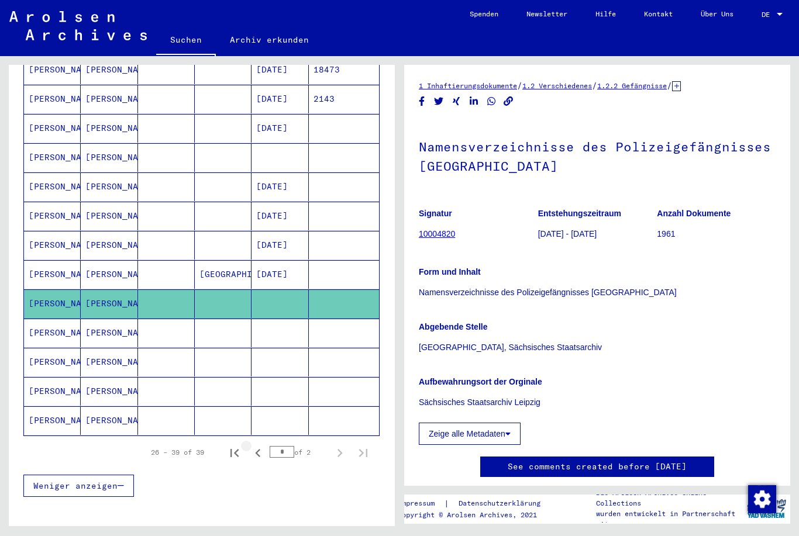
click at [256, 449] on icon "Previous page" at bounding box center [257, 453] width 5 height 8
type input "*"
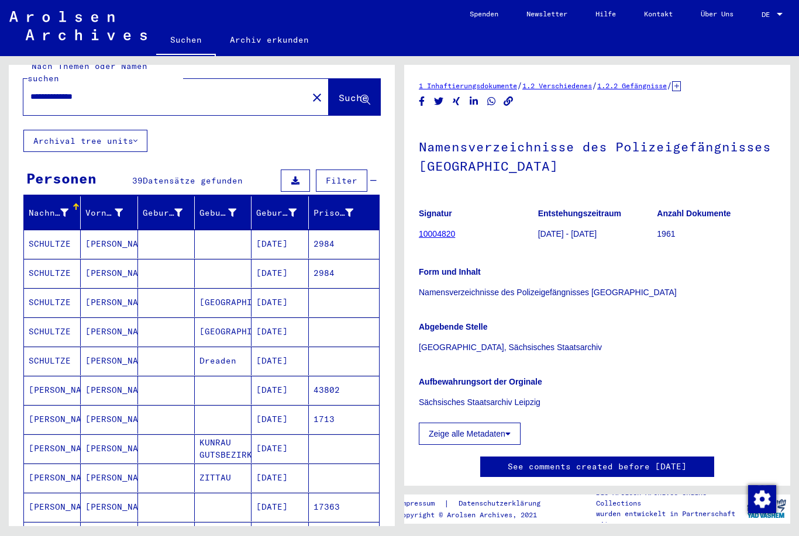
scroll to position [19, 0]
